Goal: Task Accomplishment & Management: Manage account settings

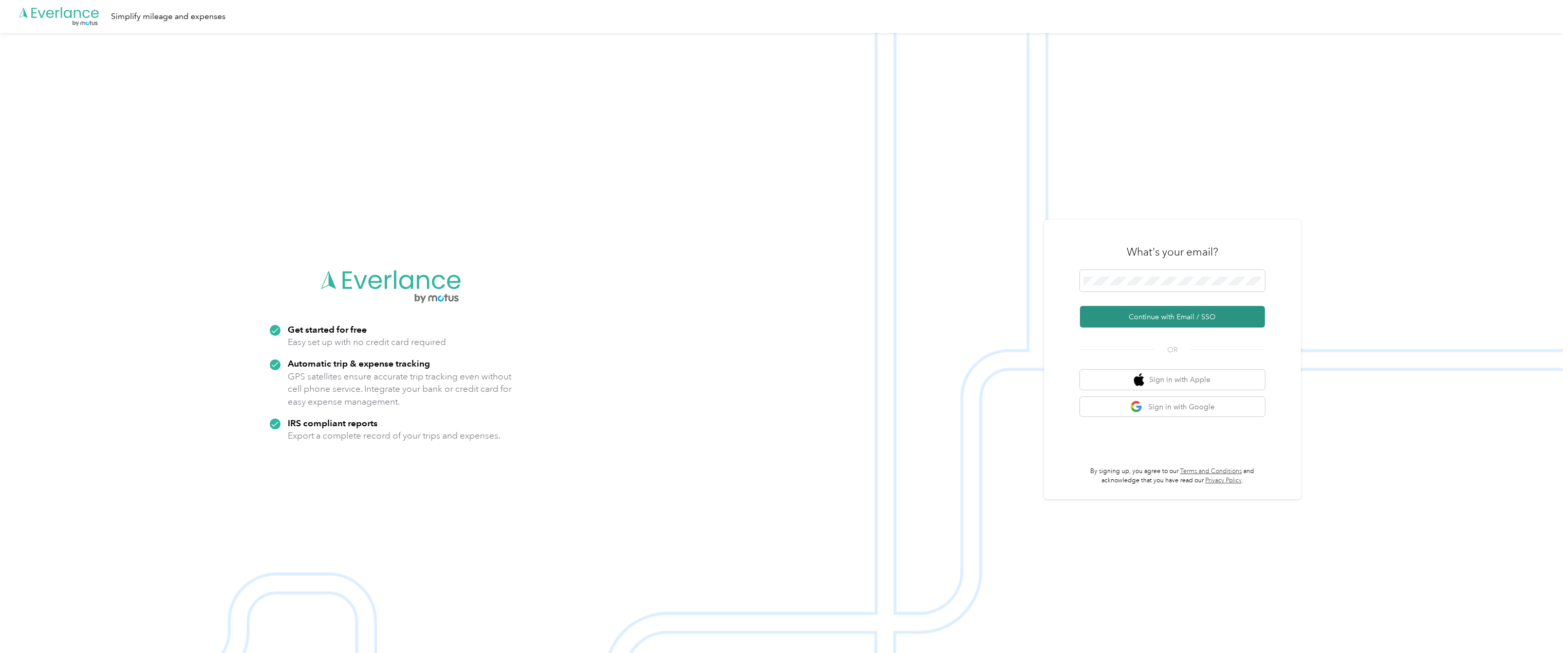
click at [1163, 313] on button "Continue with Email / SSO" at bounding box center [1172, 317] width 185 height 22
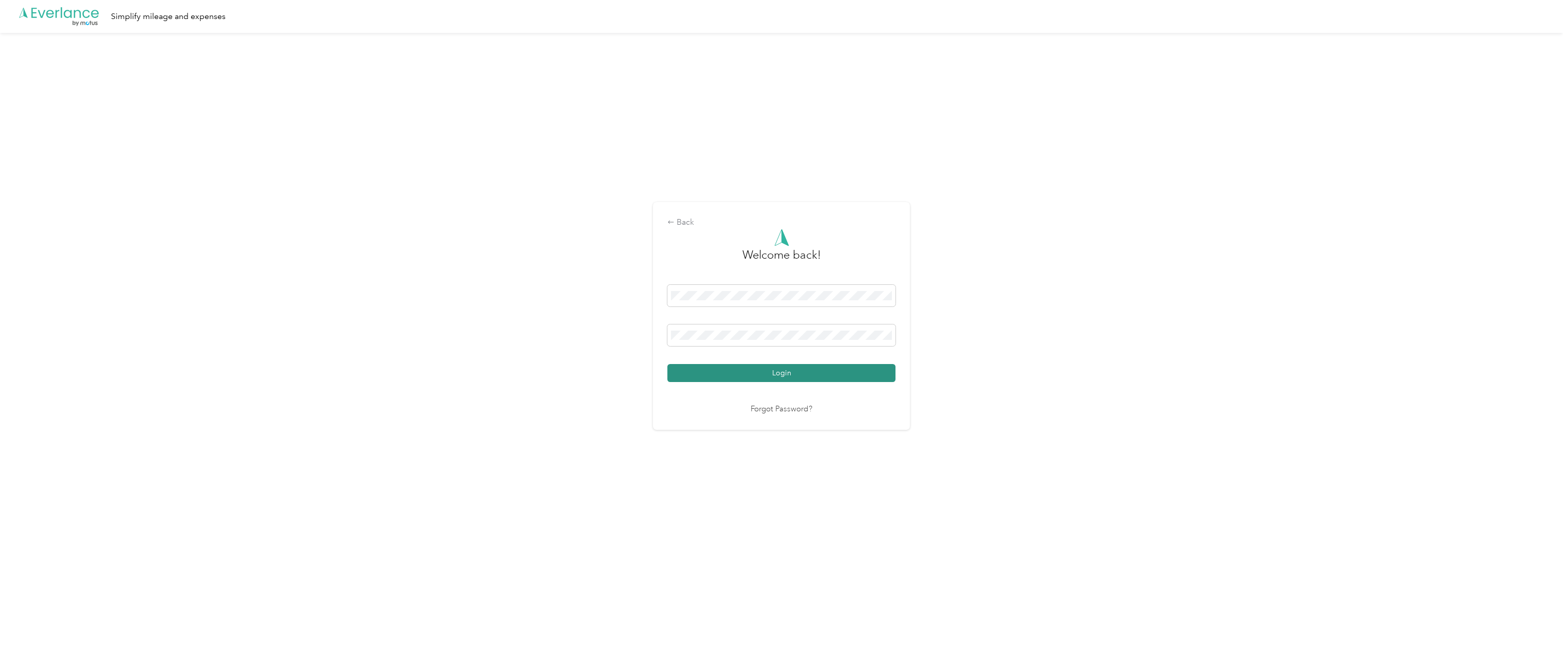
click at [751, 376] on button "Login" at bounding box center [781, 373] width 228 height 18
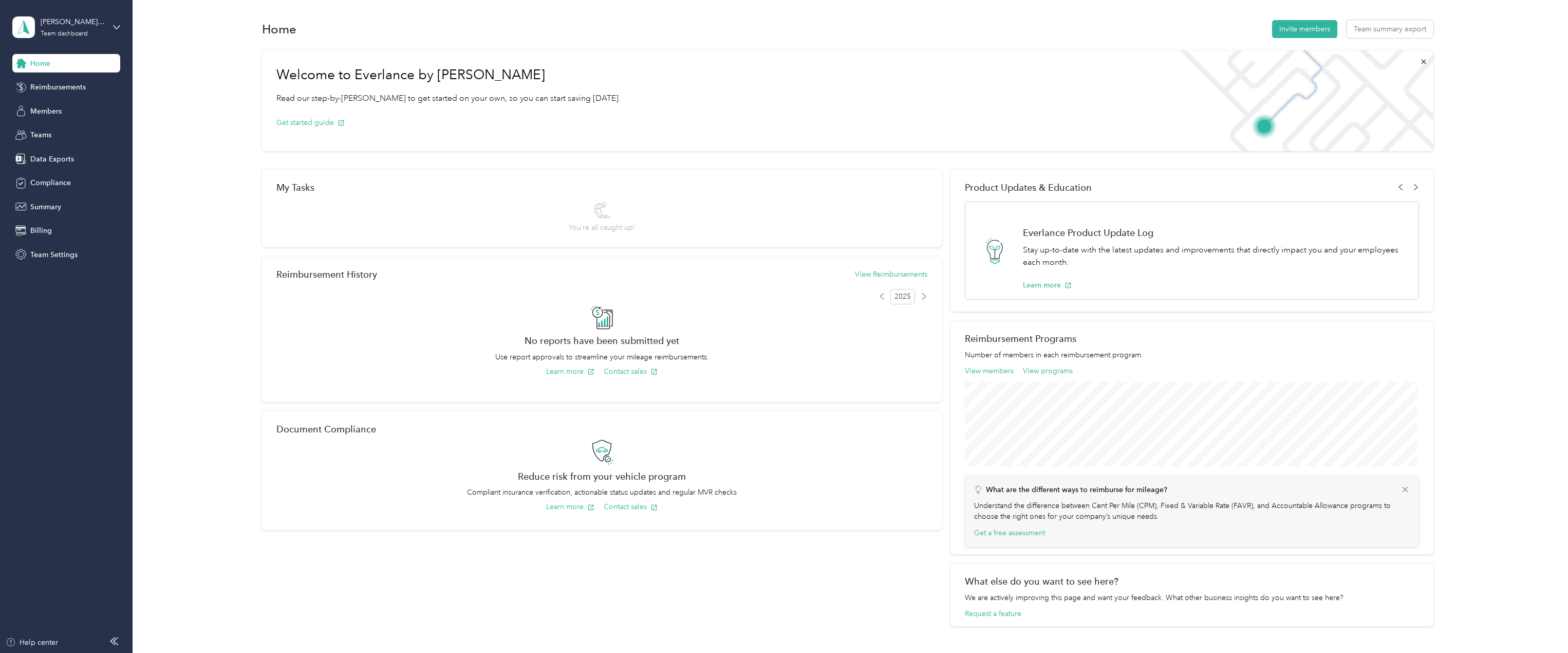
click at [108, 27] on div "[PERSON_NAME] Capital Partners Team dashboard" at bounding box center [66, 27] width 107 height 36
click at [71, 108] on div "Personal dashboard" at bounding box center [54, 108] width 65 height 10
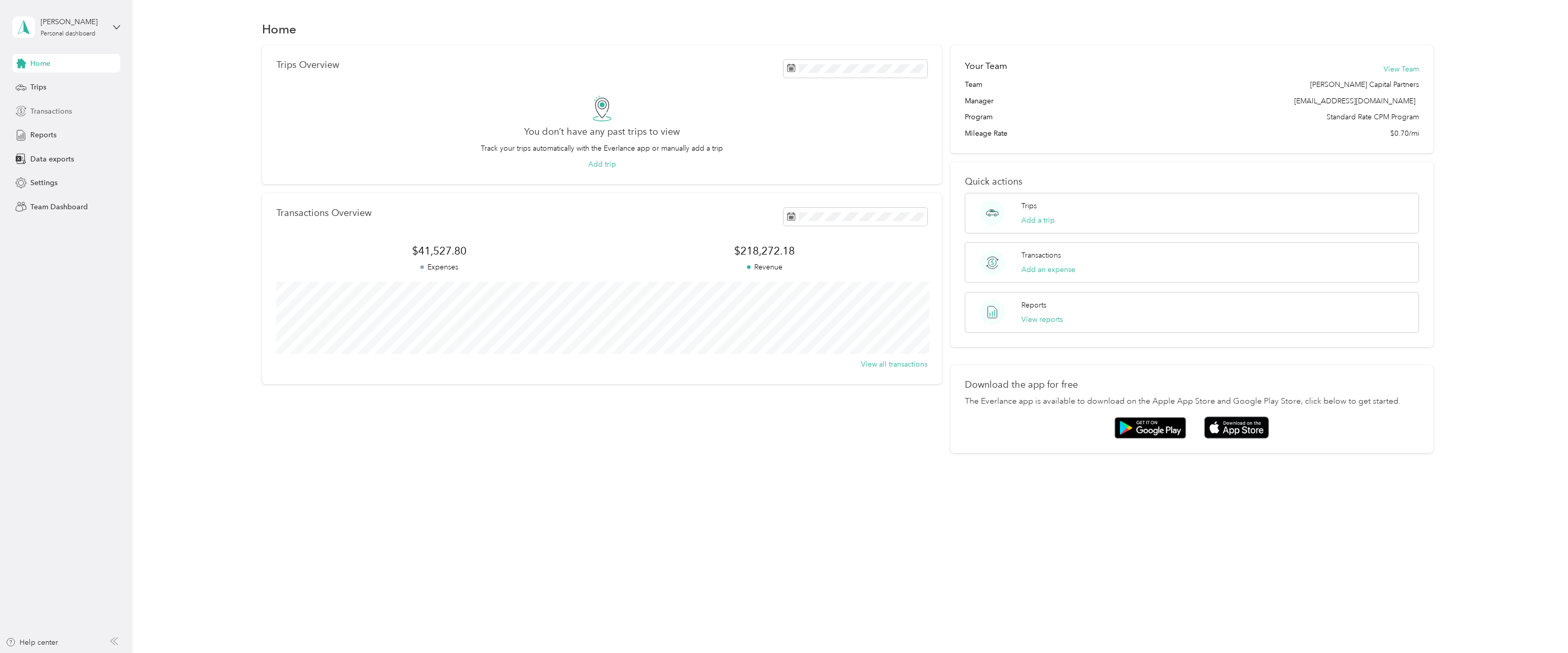
click at [45, 114] on span "Transactions" at bounding box center [51, 111] width 42 height 10
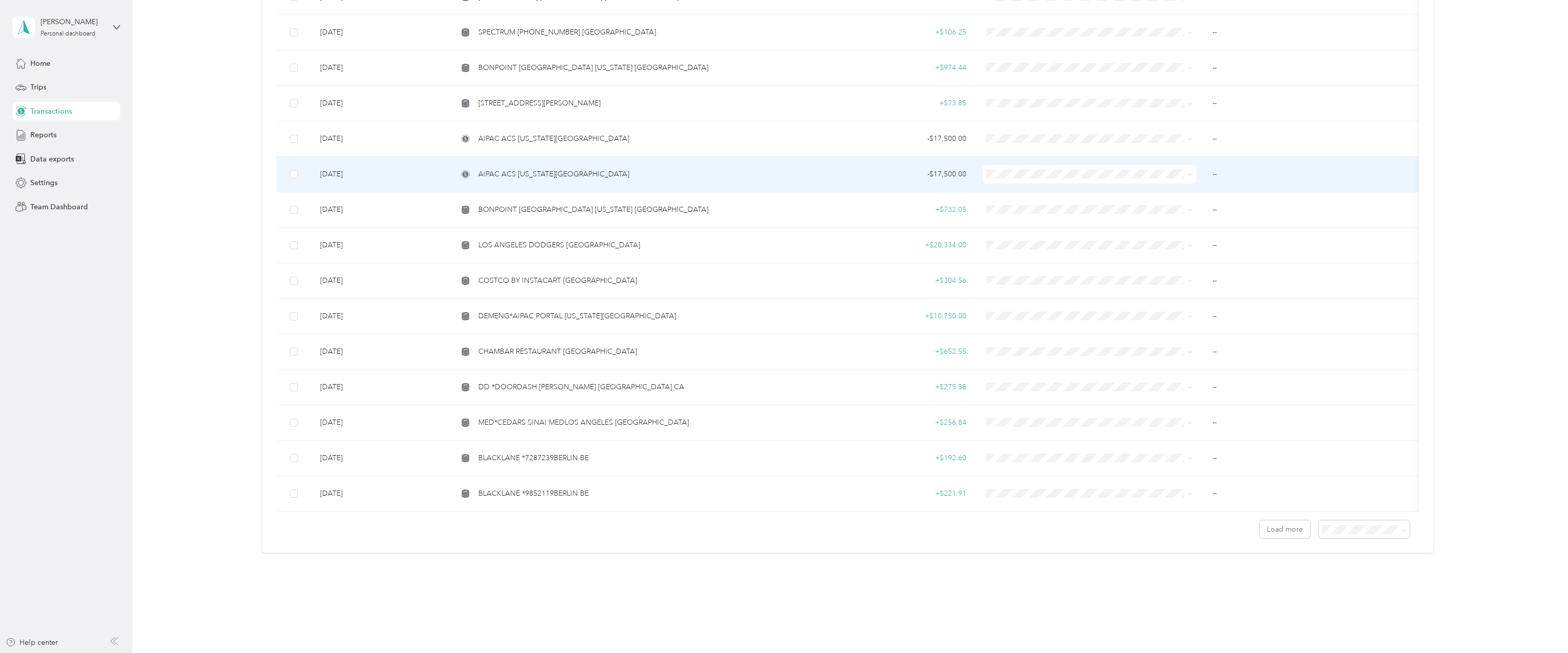
scroll to position [563, 0]
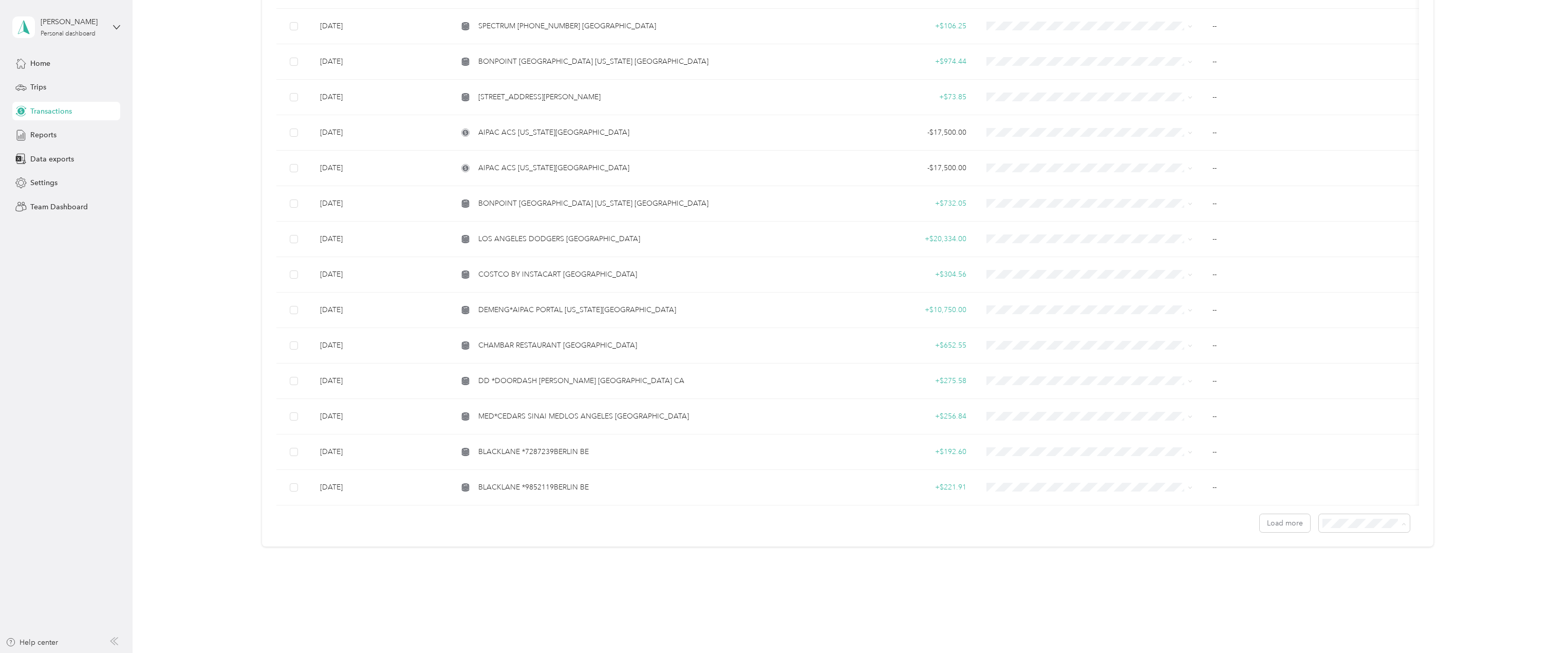
click at [1370, 580] on li "100 per load" at bounding box center [1362, 578] width 91 height 18
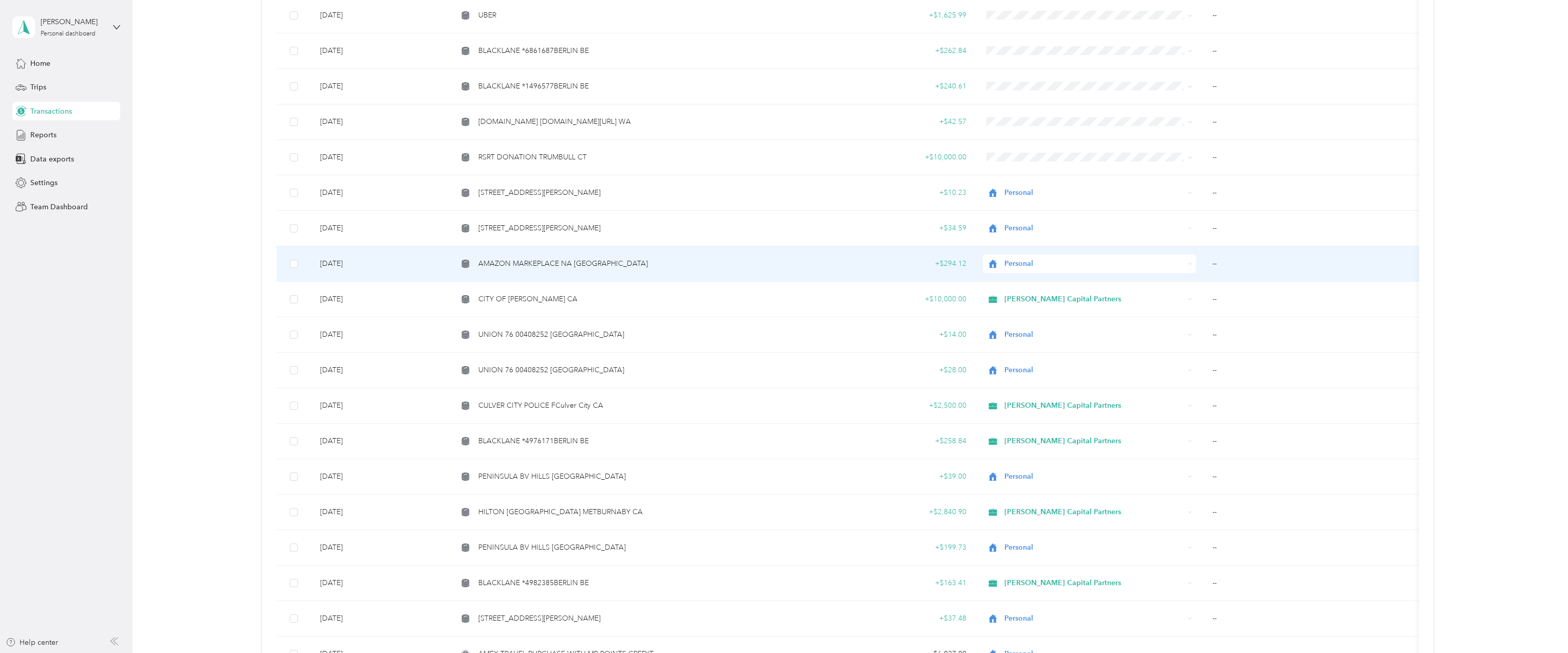
scroll to position [1131, 0]
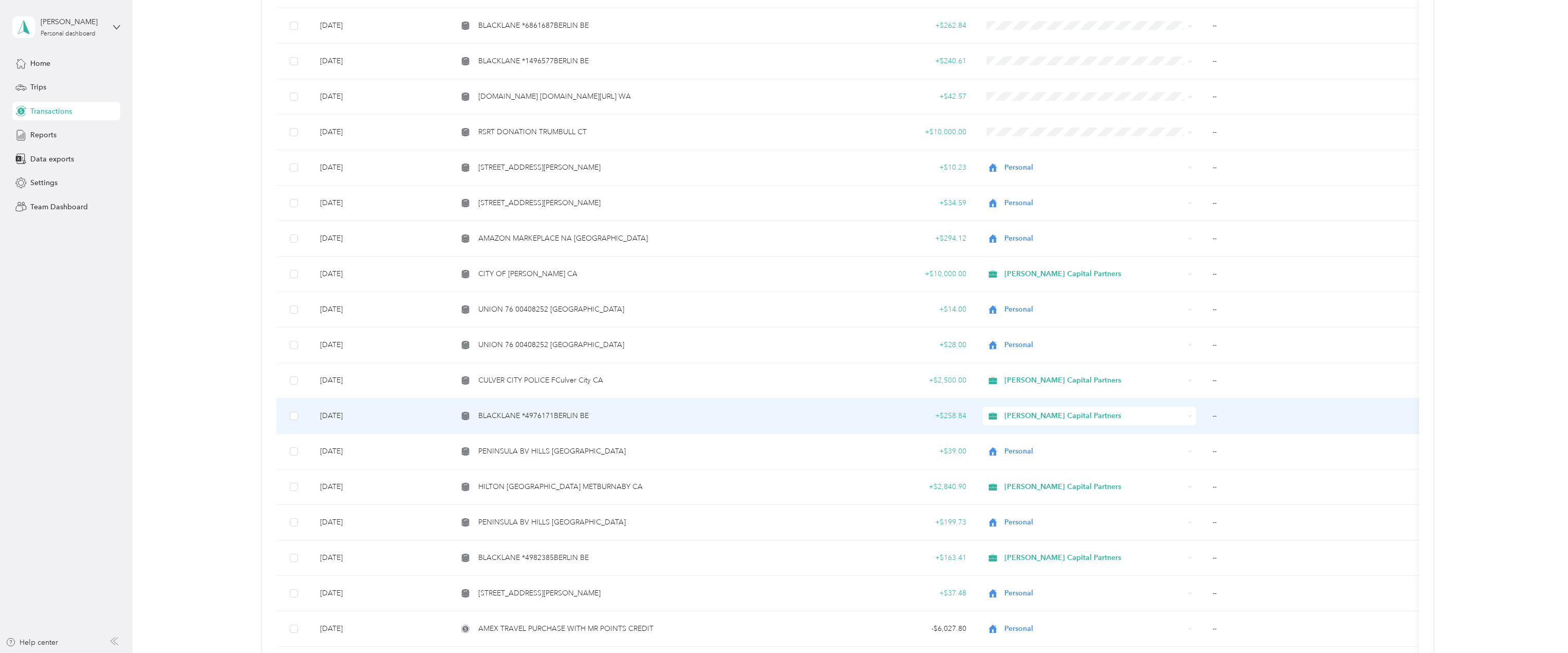
click at [559, 414] on span "BLACKLANE *4976171BERLIN BE" at bounding box center [533, 415] width 110 height 11
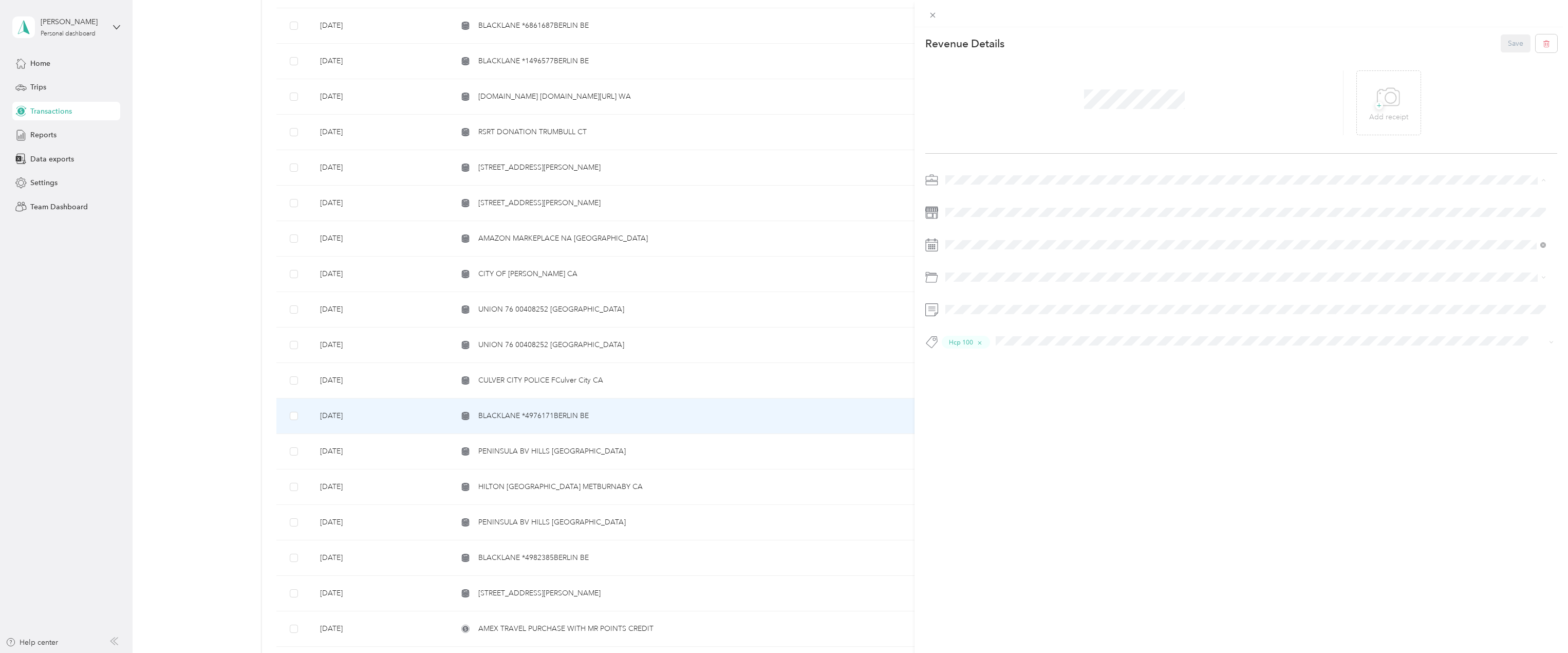
click at [982, 218] on div "Personal" at bounding box center [1246, 216] width 593 height 10
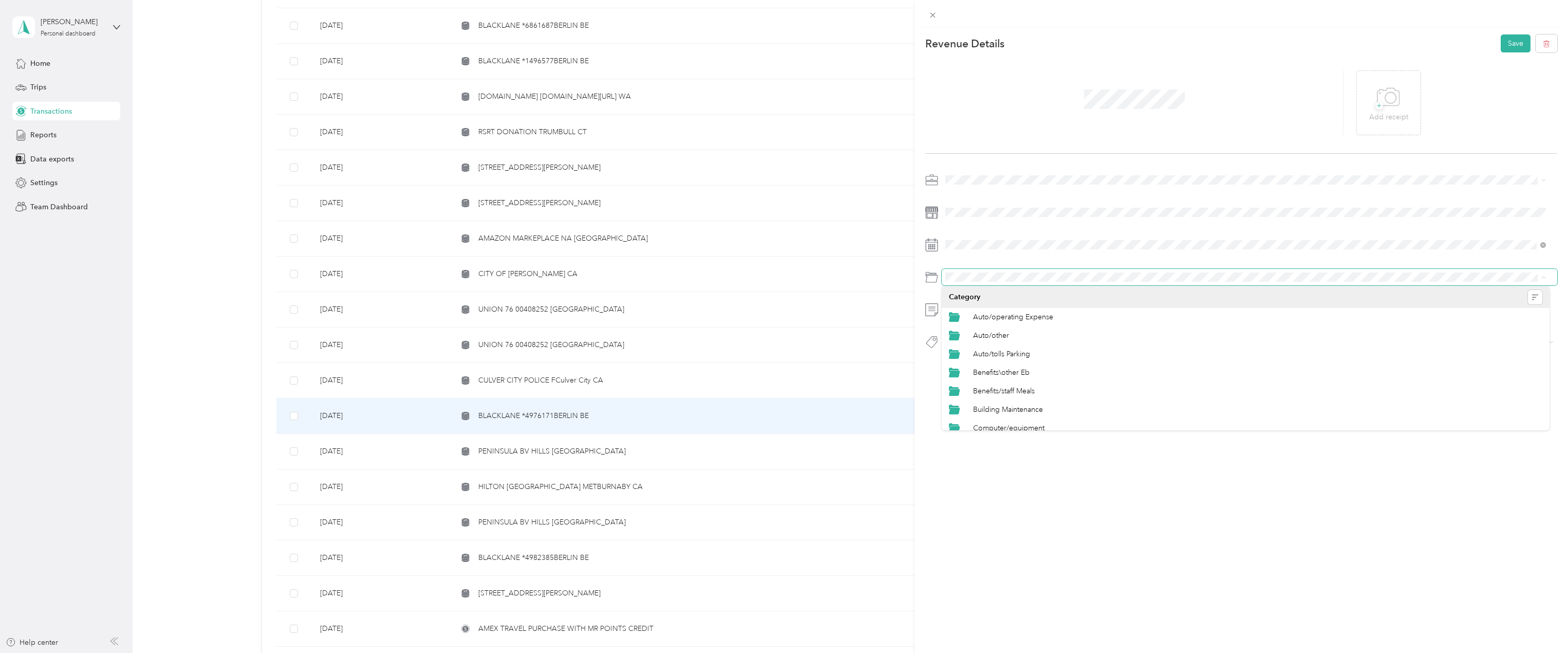
click at [946, 284] on span at bounding box center [1249, 277] width 615 height 16
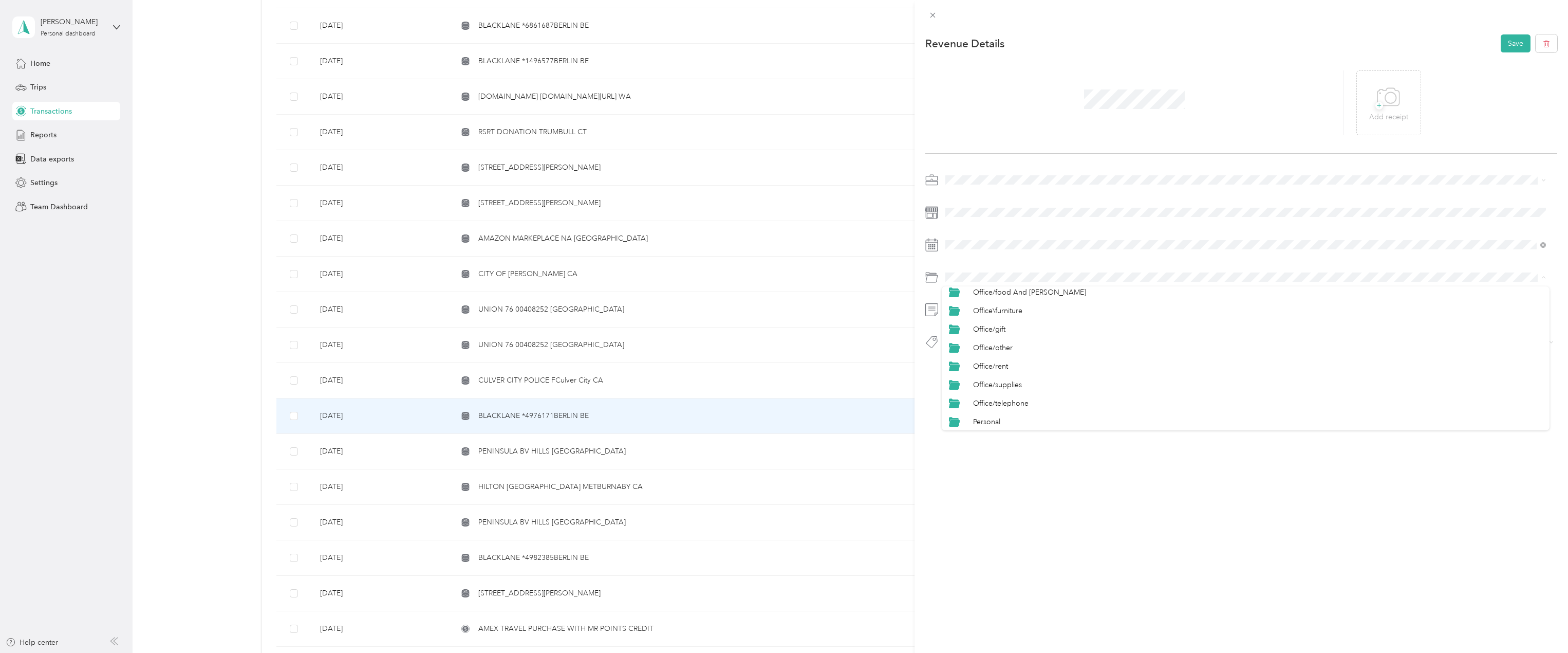
scroll to position [411, 0]
drag, startPoint x: 1006, startPoint y: 387, endPoint x: 1012, endPoint y: 380, distance: 9.2
click at [1007, 384] on div "Personal" at bounding box center [1257, 387] width 569 height 10
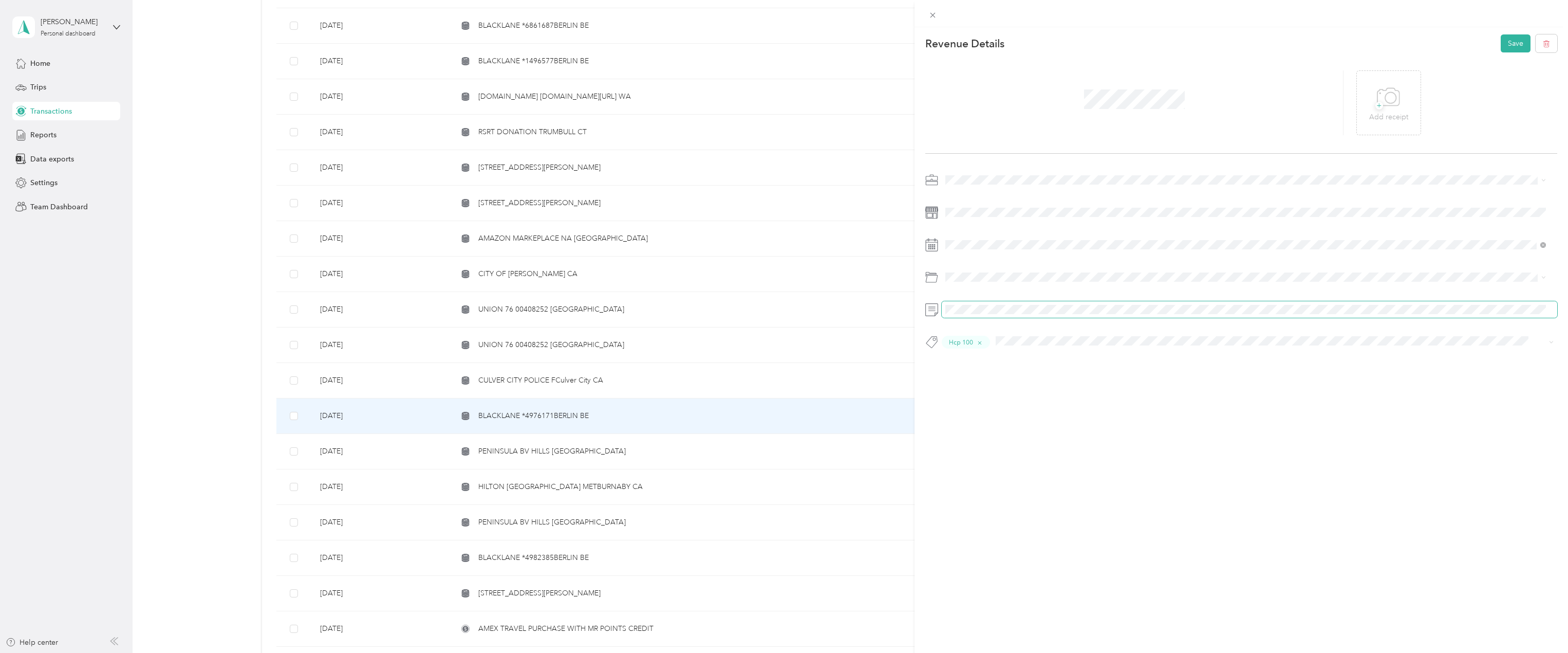
click at [761, 315] on div "This revenue cannot be edited because it is either under review, approved, or p…" at bounding box center [784, 326] width 1568 height 653
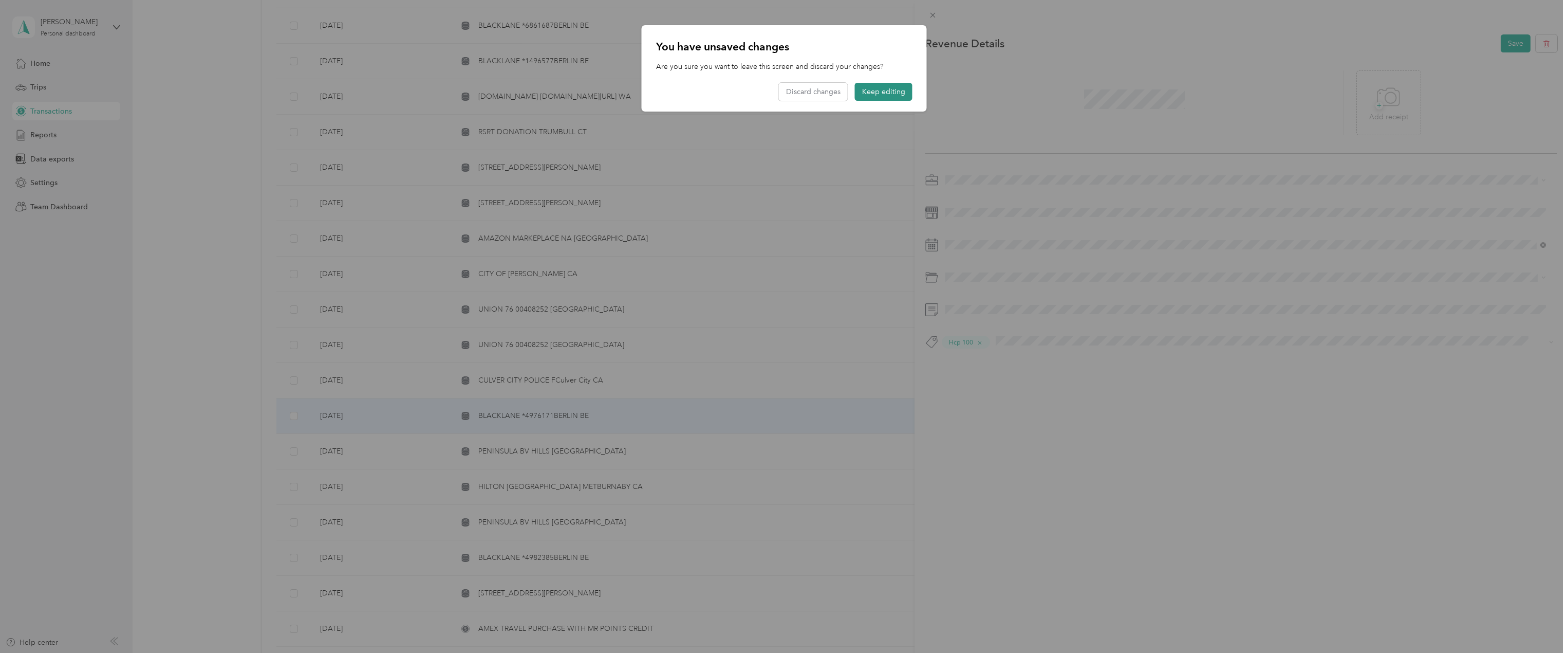
click at [891, 87] on button "Keep editing" at bounding box center [883, 91] width 57 height 18
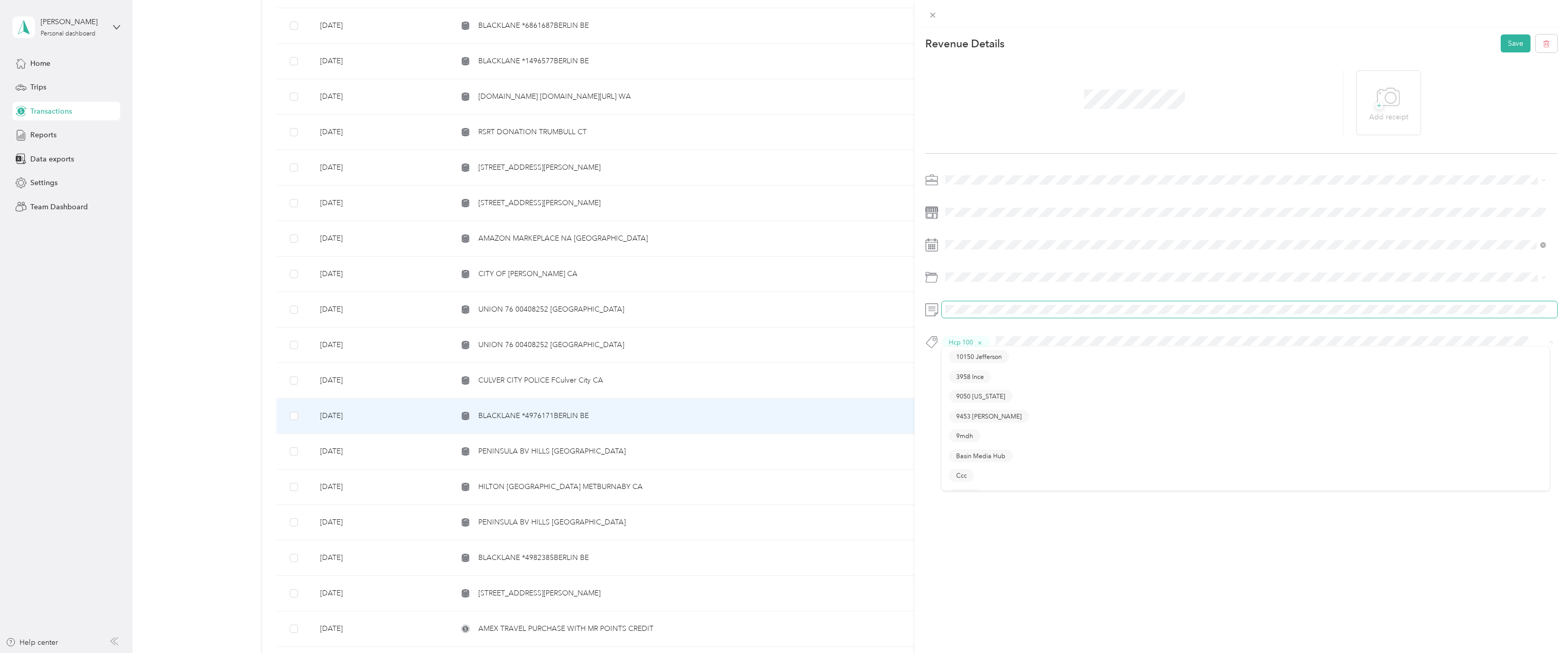
type button "Hcp 100"
click at [986, 339] on button "Hcp 100" at bounding box center [966, 342] width 49 height 13
click at [978, 343] on icon "button" at bounding box center [980, 343] width 7 height 7
click at [991, 359] on span "Personal - Mdh" at bounding box center [977, 359] width 42 height 10
click at [1510, 43] on button "Save" at bounding box center [1515, 43] width 29 height 18
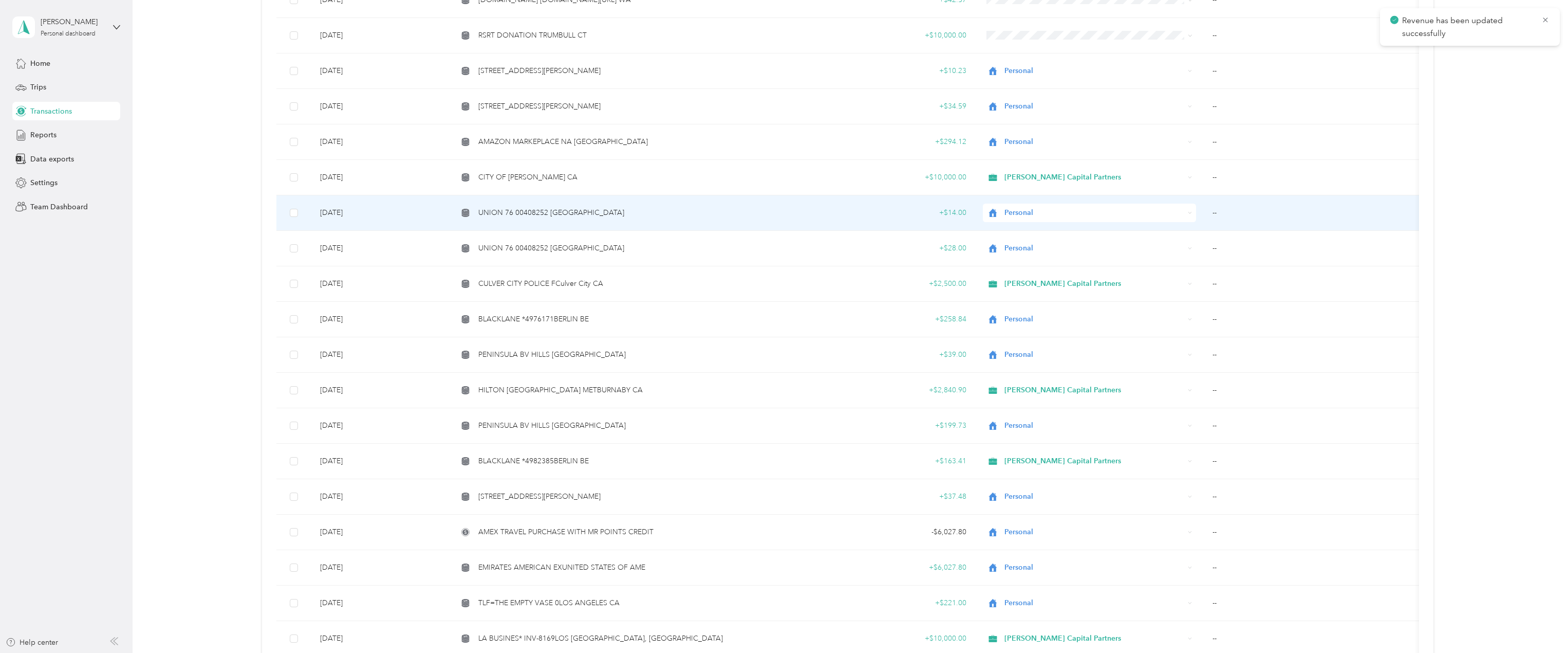
scroll to position [1233, 0]
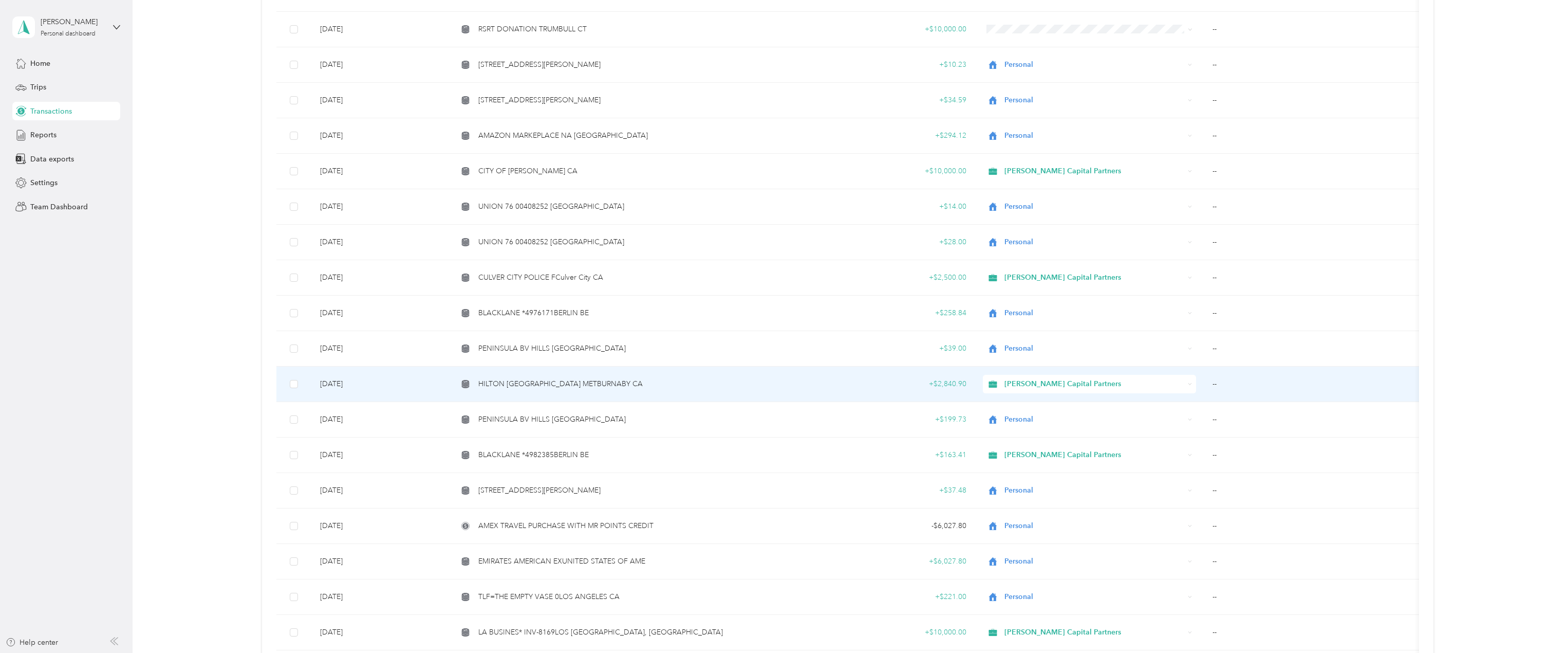
click at [591, 385] on span "HILTON [GEOGRAPHIC_DATA] METBURNABY CA" at bounding box center [561, 383] width 165 height 11
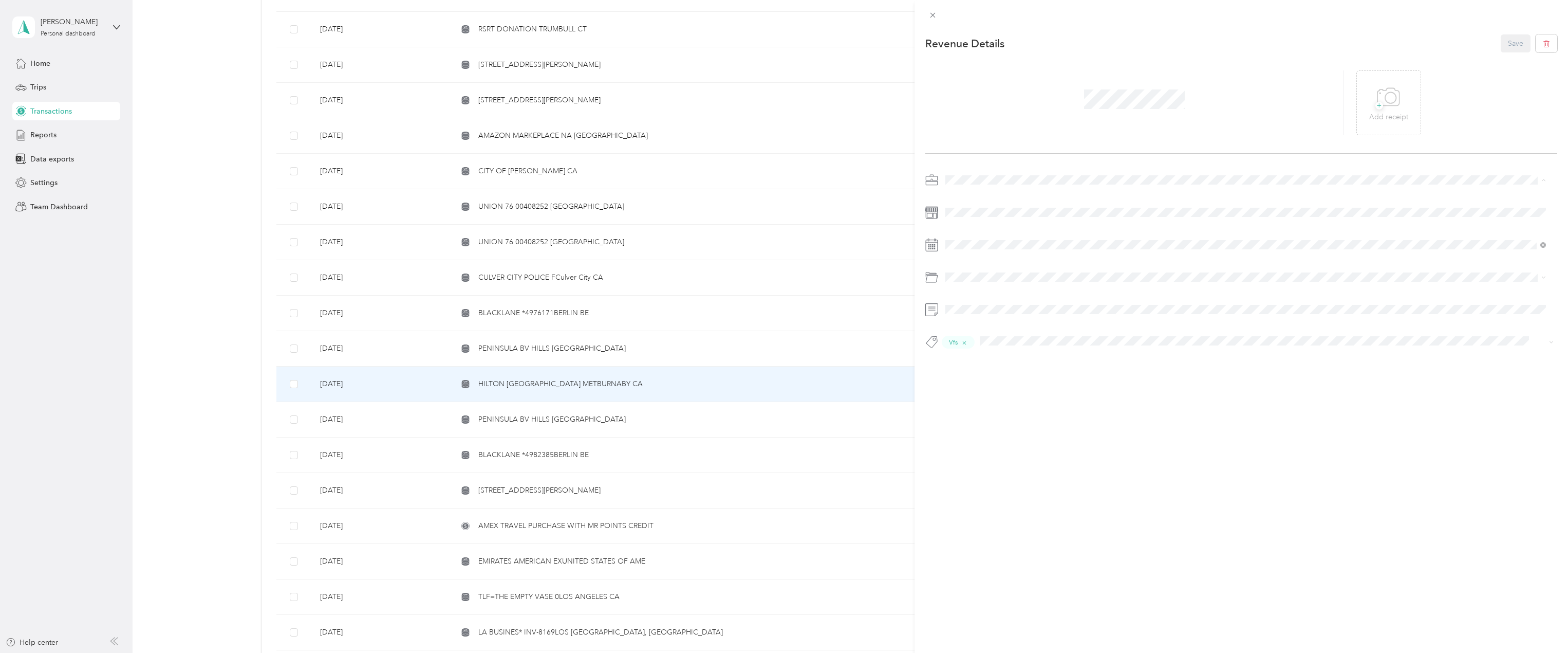
click at [966, 207] on li "Personal" at bounding box center [1245, 216] width 608 height 18
click at [994, 335] on span "Personal" at bounding box center [986, 336] width 27 height 9
click at [966, 339] on icon "button" at bounding box center [965, 343] width 7 height 7
click at [984, 362] on li "Personal - Mdh" at bounding box center [1245, 358] width 608 height 20
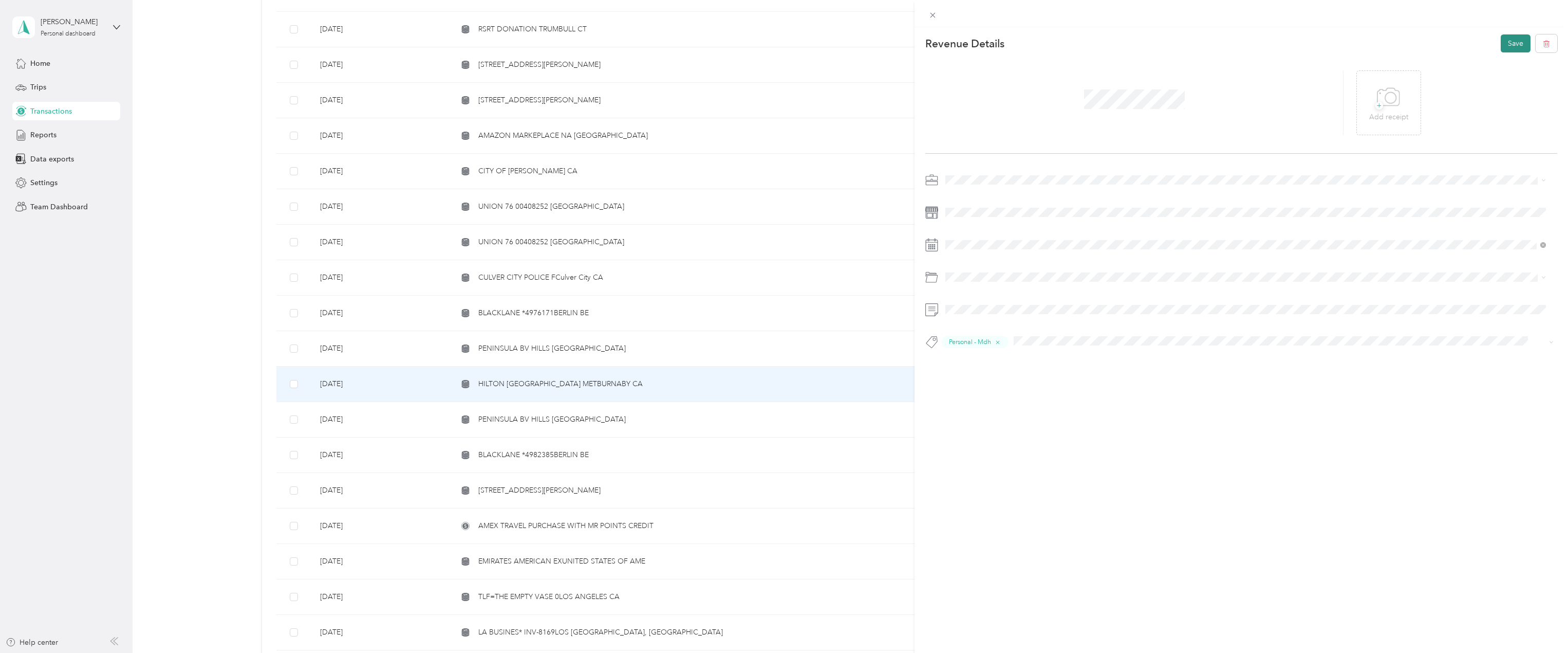
click at [1500, 46] on button "Save" at bounding box center [1515, 43] width 29 height 18
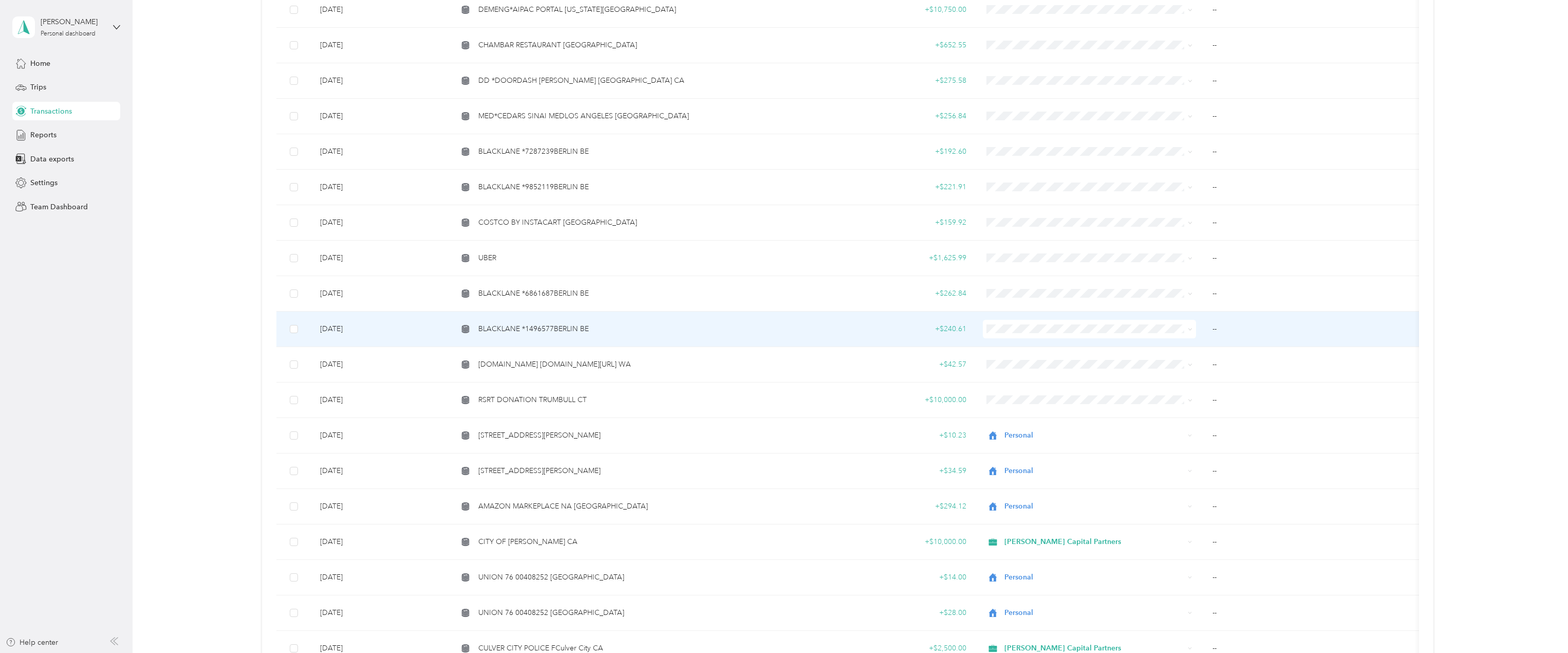
scroll to position [832, 0]
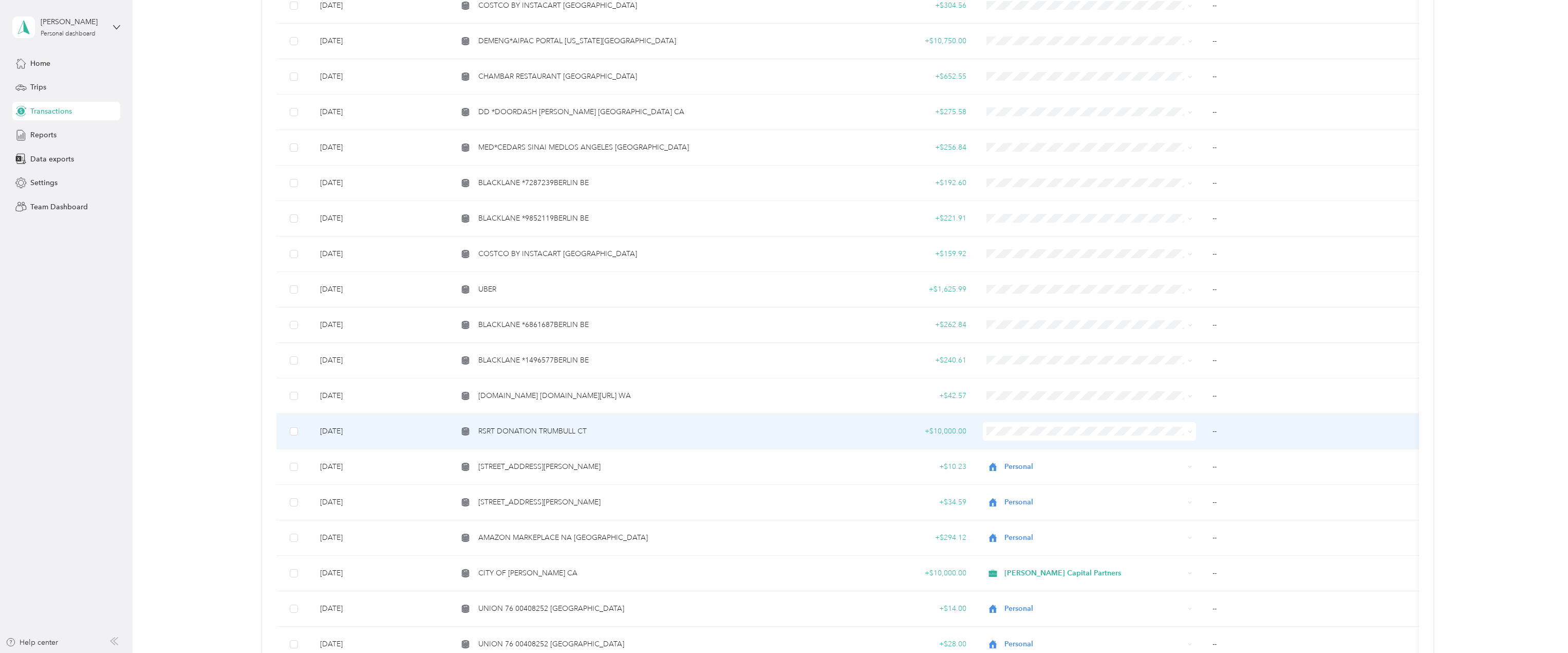
click at [562, 431] on span "RSRT DONATION TRUMBULL CT" at bounding box center [532, 431] width 108 height 11
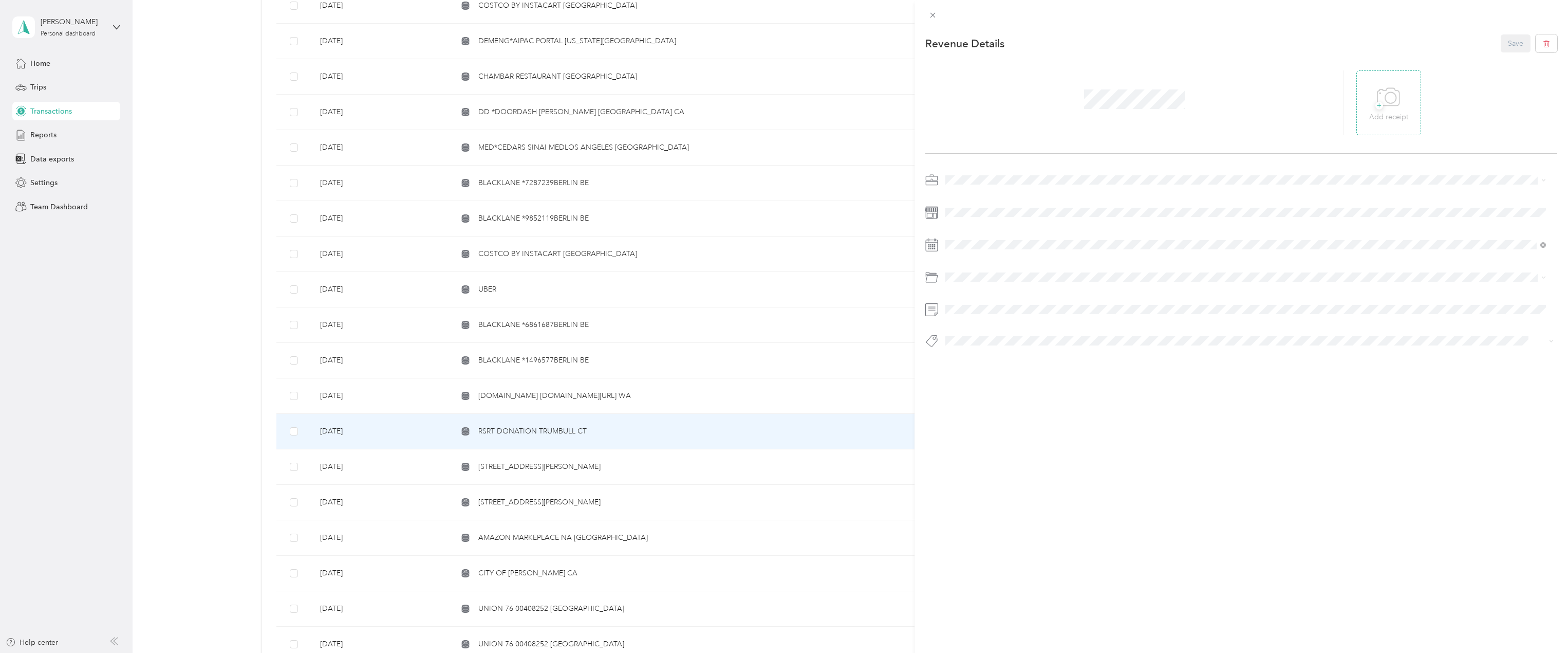
click at [1390, 125] on div "+ Add receipt" at bounding box center [1389, 102] width 65 height 65
click at [983, 195] on span "[PERSON_NAME] Capital Partners" at bounding box center [1004, 198] width 109 height 9
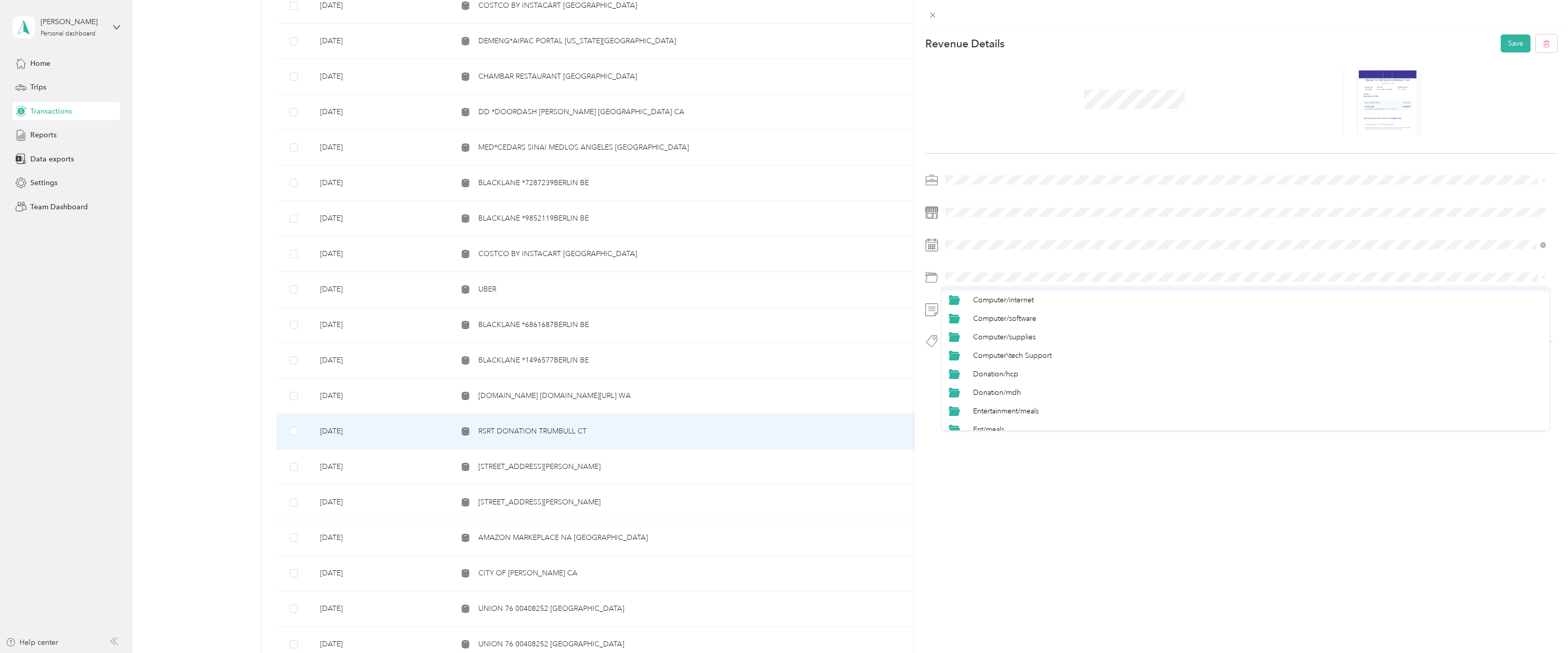
scroll to position [154, 0]
click at [1009, 370] on li "Donation/hcp" at bounding box center [1245, 362] width 608 height 18
click at [968, 357] on span "Hcp 100" at bounding box center [968, 359] width 24 height 10
click at [1513, 49] on button "Save" at bounding box center [1515, 43] width 29 height 18
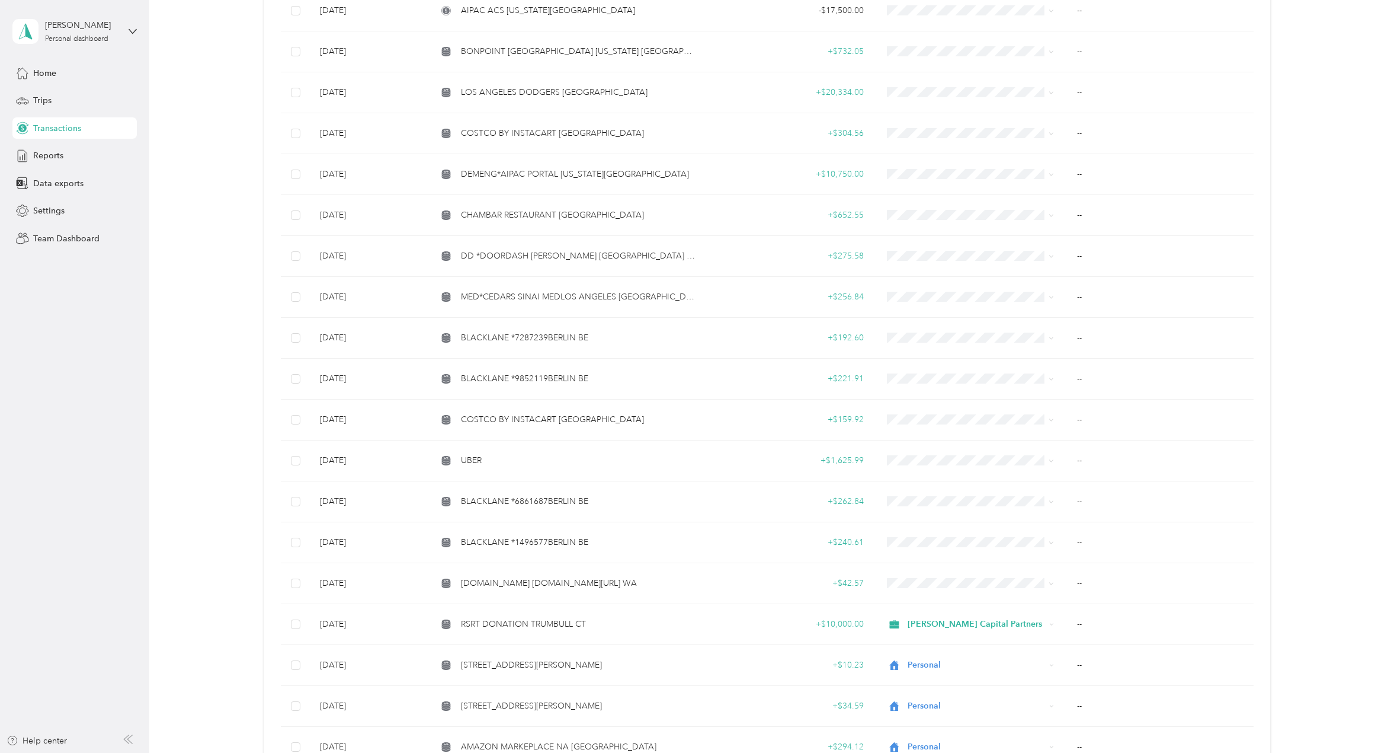
scroll to position [889, 0]
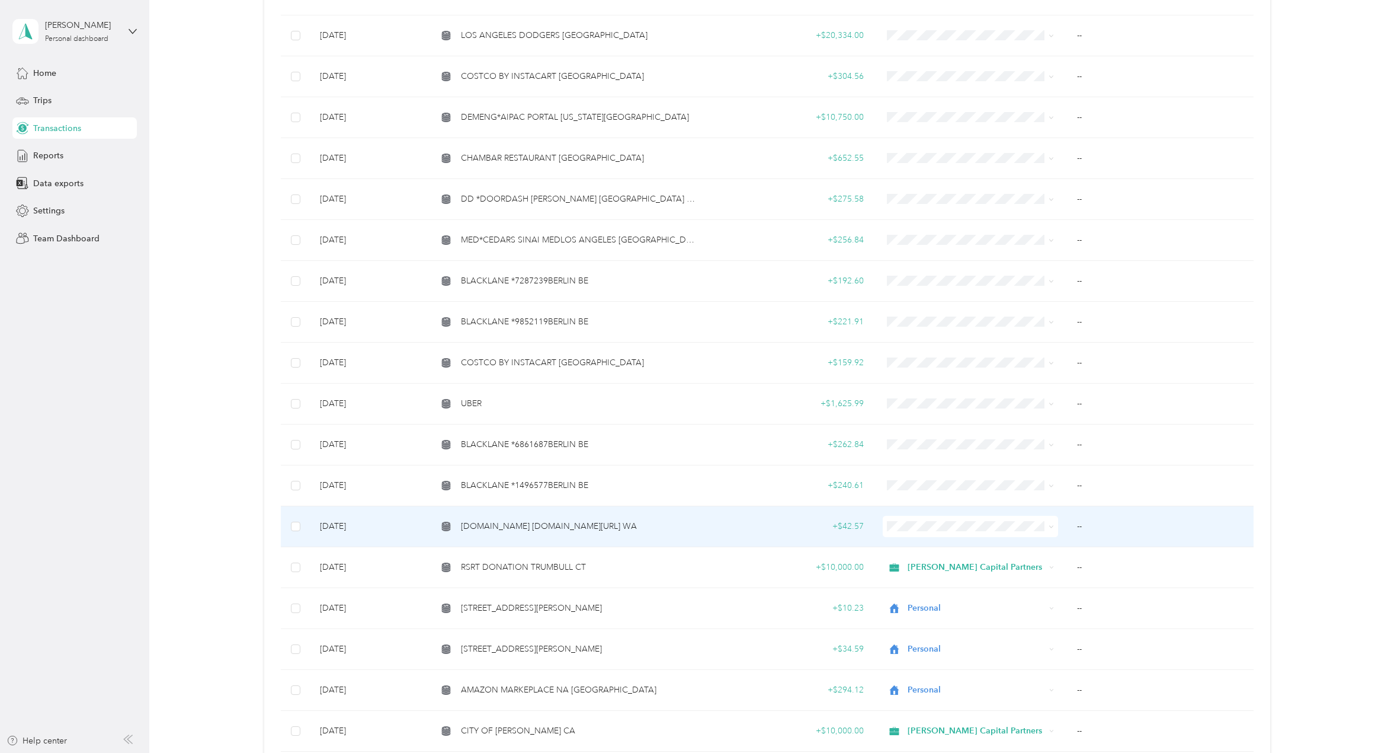
click at [585, 527] on span "[DOMAIN_NAME] [DOMAIN_NAME][URL] WA" at bounding box center [549, 526] width 176 height 13
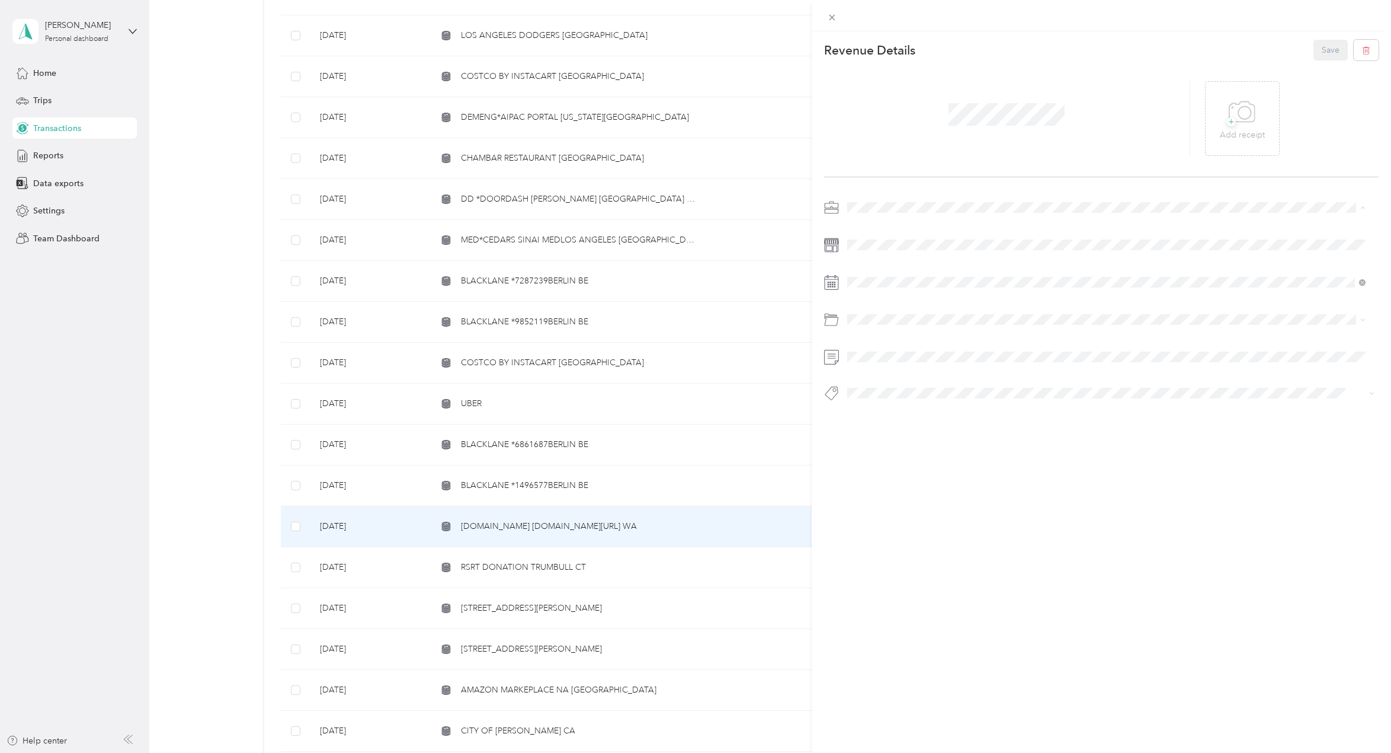
click at [874, 243] on div "Personal" at bounding box center [1107, 249] width 510 height 12
click at [907, 459] on li "Personal" at bounding box center [1106, 454] width 527 height 21
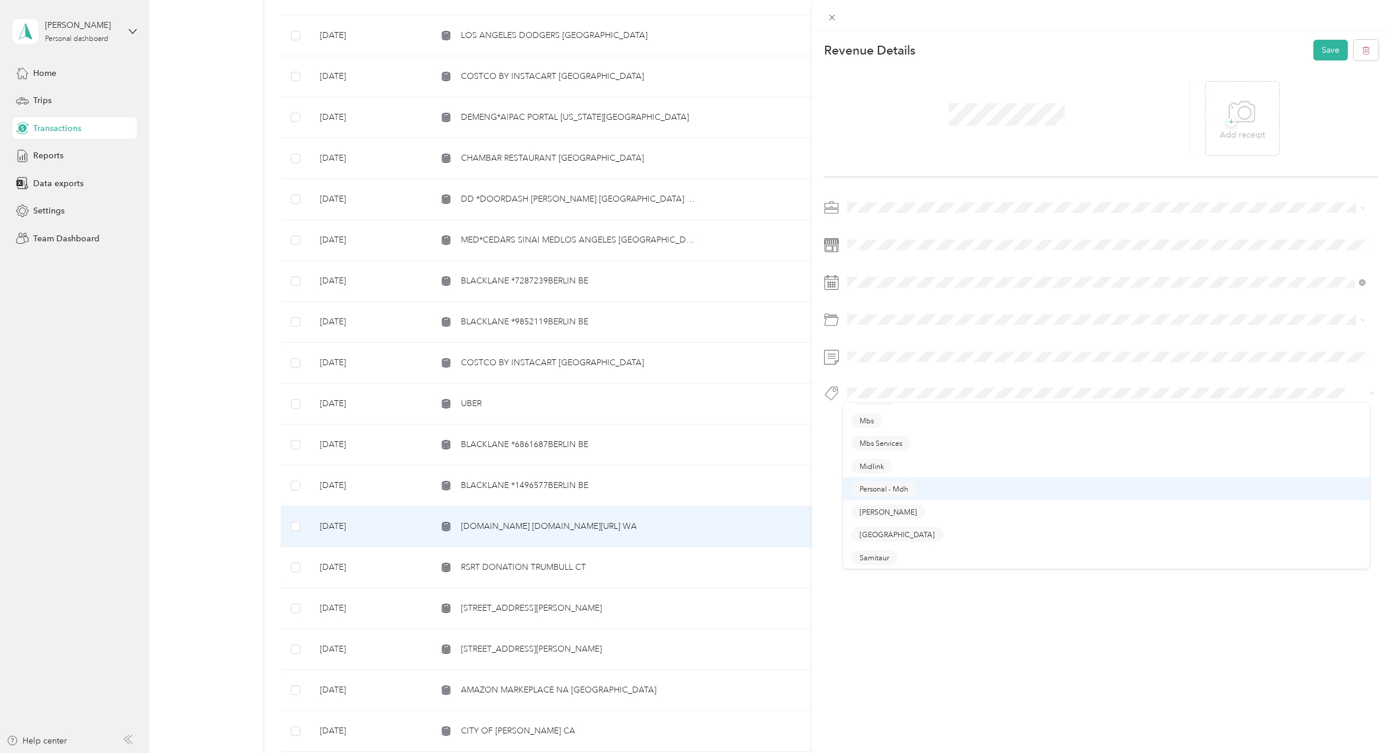
scroll to position [296, 0]
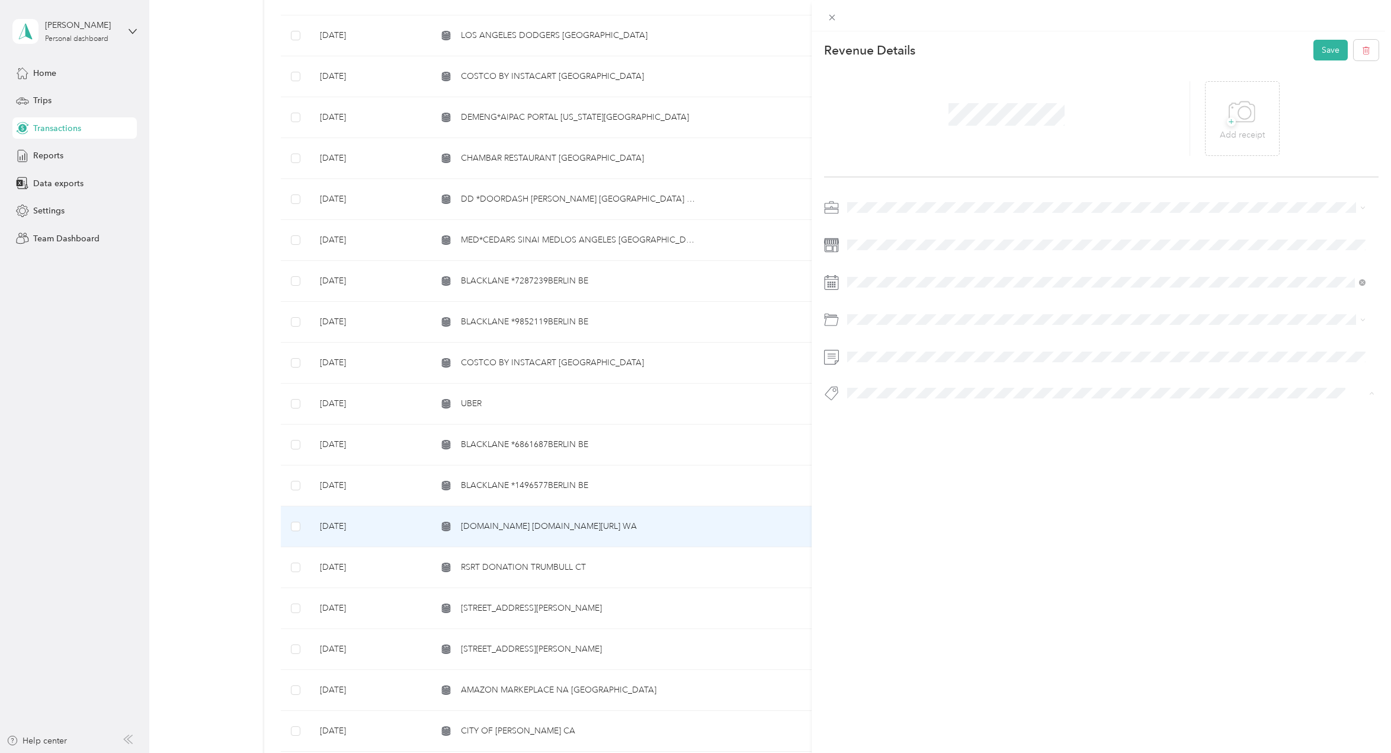
click at [898, 479] on span "Personal - Mdh" at bounding box center [884, 483] width 49 height 11
click at [1323, 54] on button "Save" at bounding box center [1331, 50] width 34 height 21
